Goal: Information Seeking & Learning: Learn about a topic

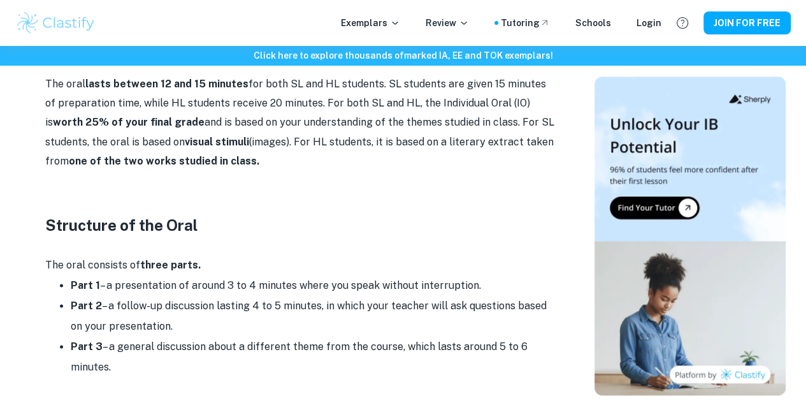
scroll to position [741, 0]
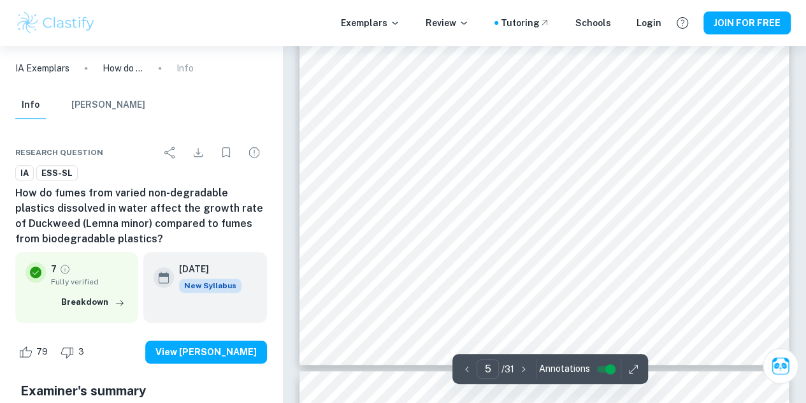
scroll to position [3037, 0]
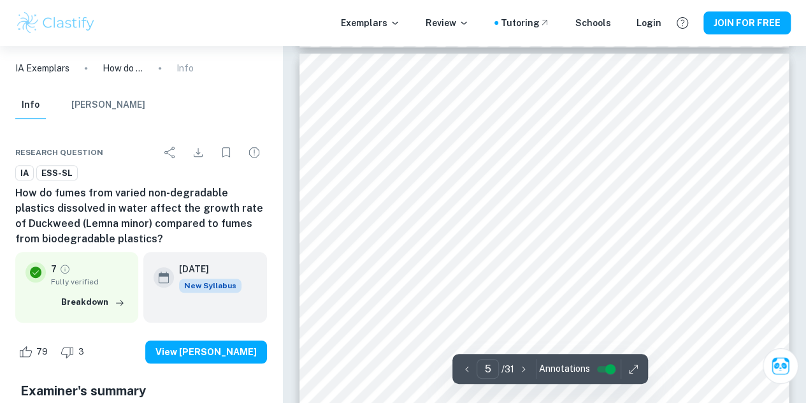
type input "4"
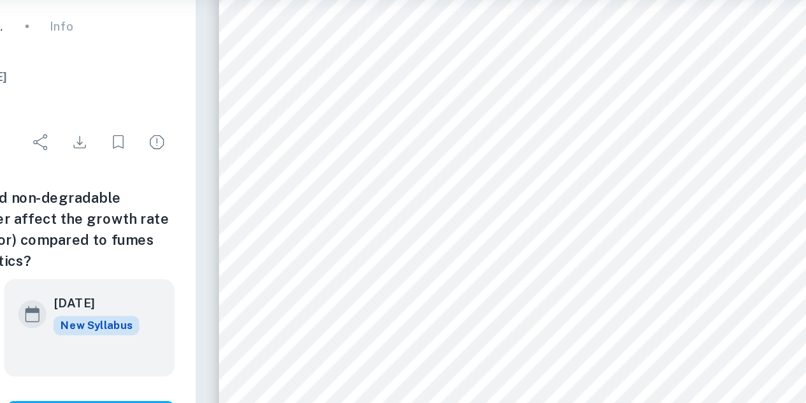
scroll to position [2263, 0]
